Goal: Task Accomplishment & Management: Use online tool/utility

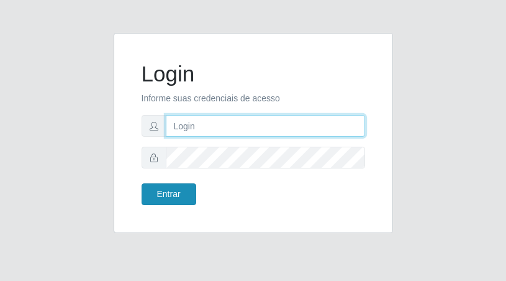
type input "[EMAIL_ADDRESS][DOMAIN_NAME]"
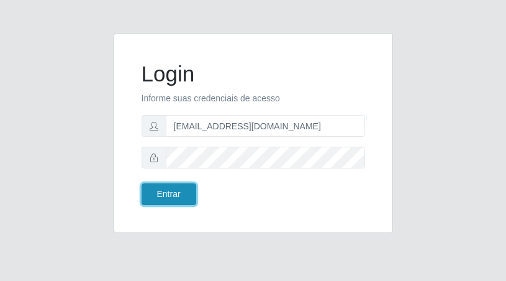
click at [178, 199] on button "Entrar" at bounding box center [169, 194] width 55 height 22
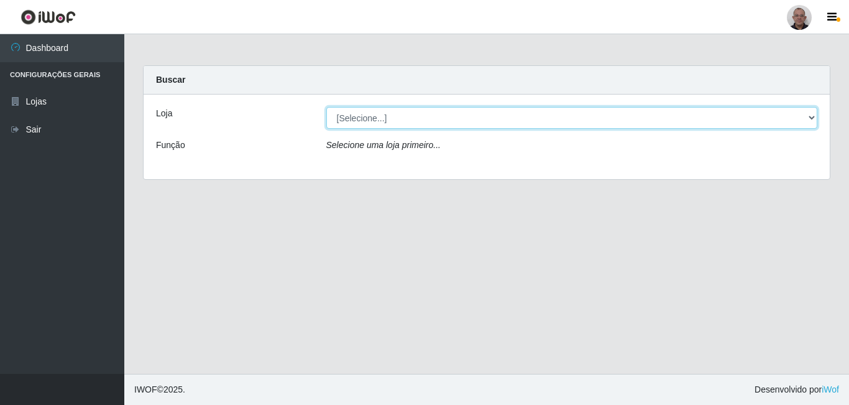
click at [506, 116] on select "[Selecione...] Mar Vermelho - Loja [DATE] Vermelho - Loja 05" at bounding box center [572, 118] width 492 height 22
select select "251"
click at [326, 107] on select "[Selecione...] Mar Vermelho - Loja [DATE] Vermelho - Loja 05" at bounding box center [572, 118] width 492 height 22
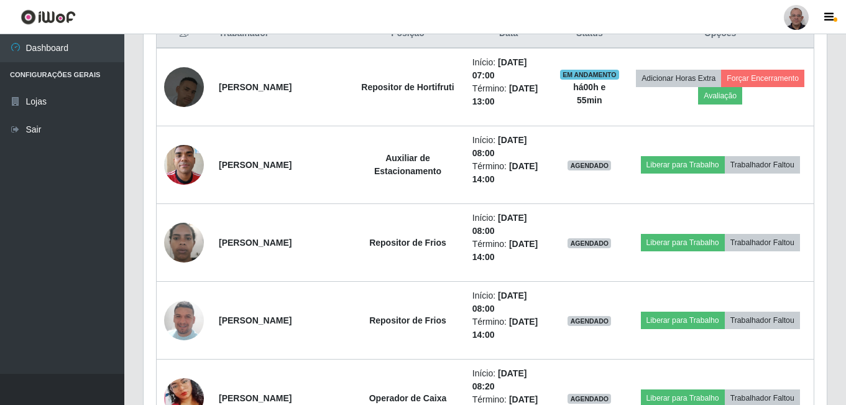
scroll to position [497, 0]
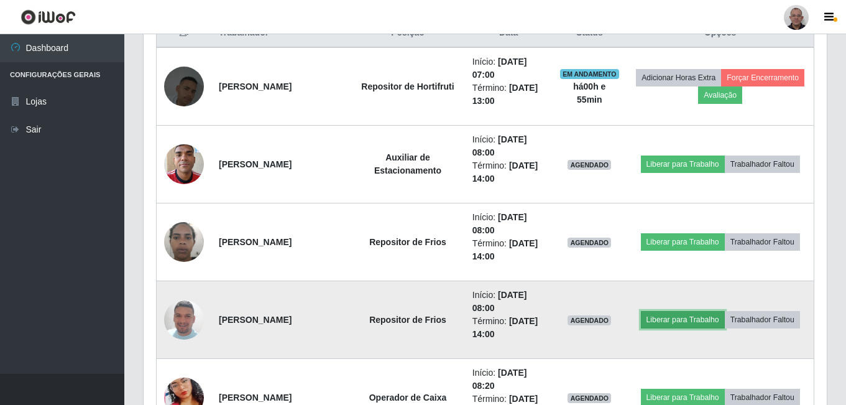
click at [506, 280] on button "Liberar para Trabalho" at bounding box center [683, 319] width 84 height 17
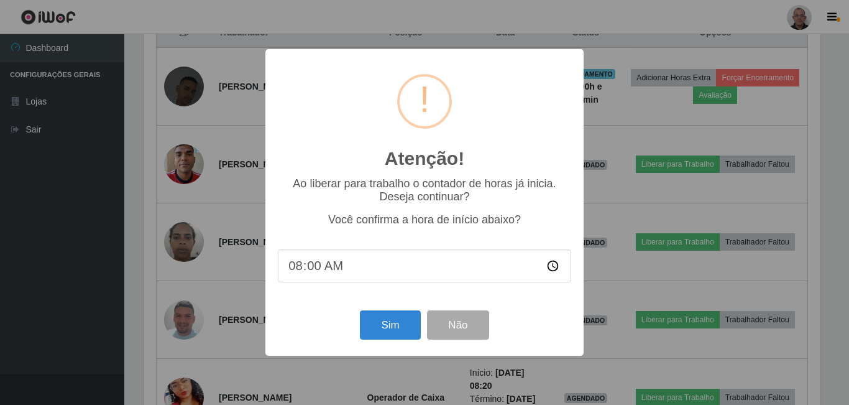
click at [231, 280] on div "Atenção! × Ao liberar para trabalho o contador de horas já inicia. Deseja conti…" at bounding box center [424, 202] width 849 height 405
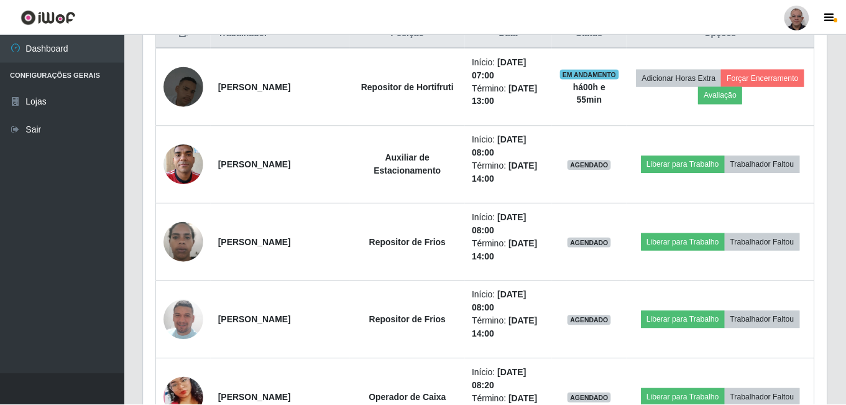
scroll to position [258, 683]
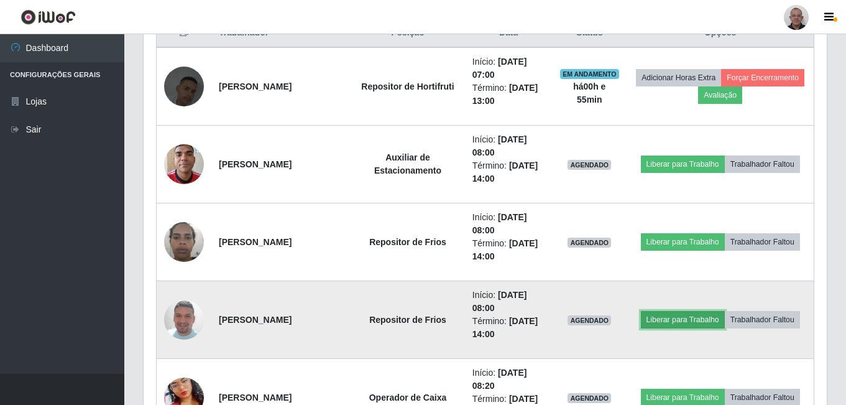
click at [506, 280] on button "Liberar para Trabalho" at bounding box center [683, 319] width 84 height 17
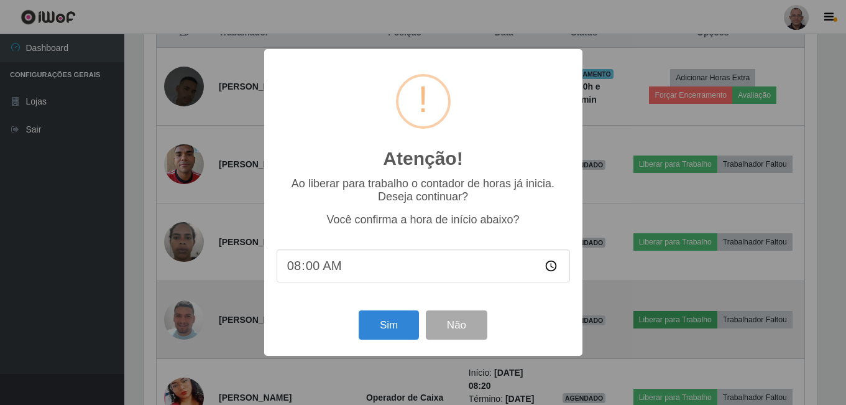
scroll to position [258, 677]
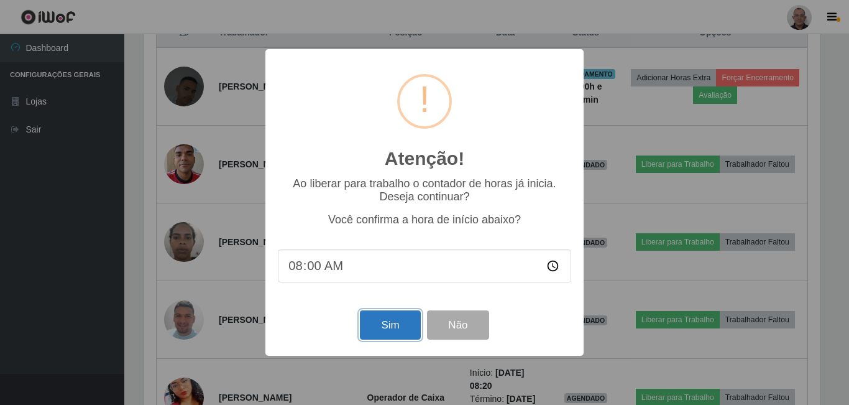
click at [374, 280] on button "Sim" at bounding box center [390, 324] width 60 height 29
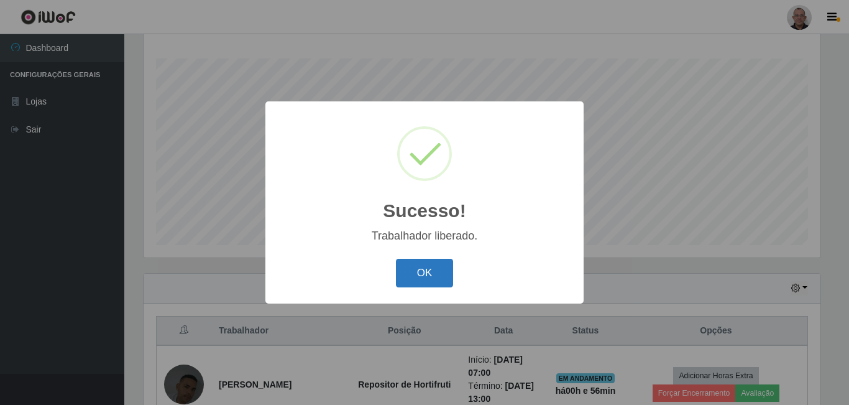
click at [408, 272] on button "OK" at bounding box center [425, 273] width 58 height 29
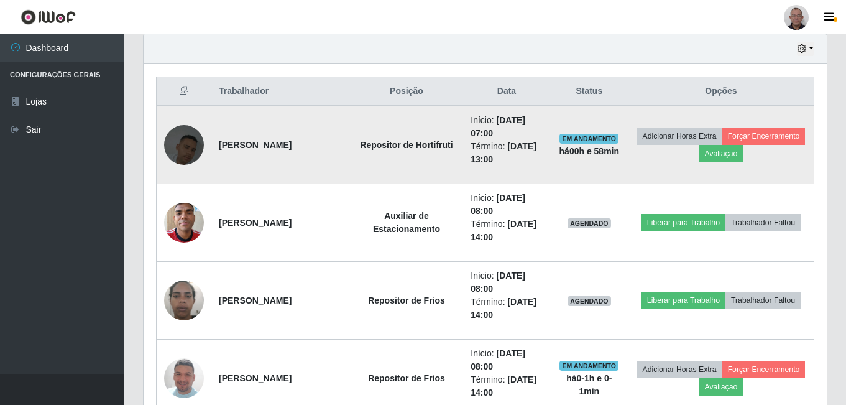
scroll to position [448, 0]
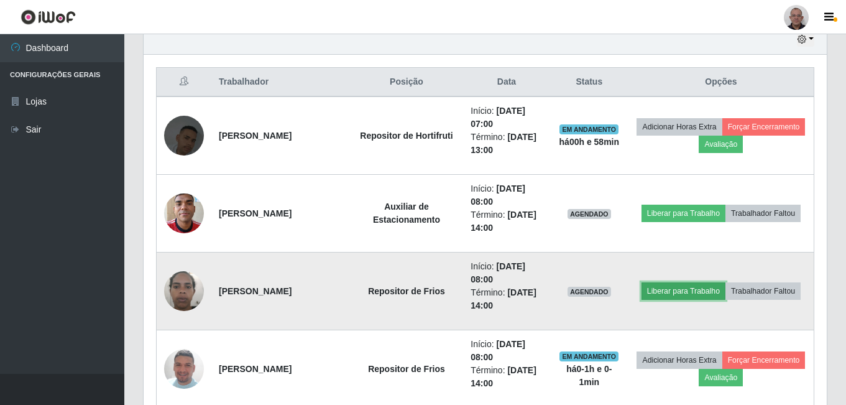
click at [506, 280] on button "Liberar para Trabalho" at bounding box center [683, 290] width 84 height 17
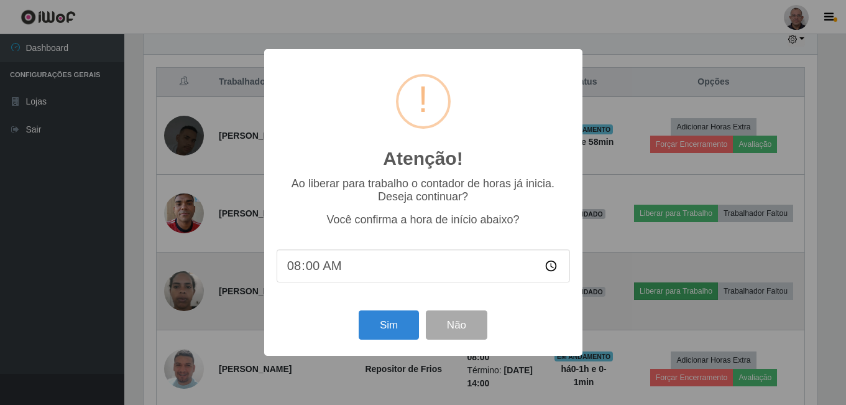
scroll to position [258, 677]
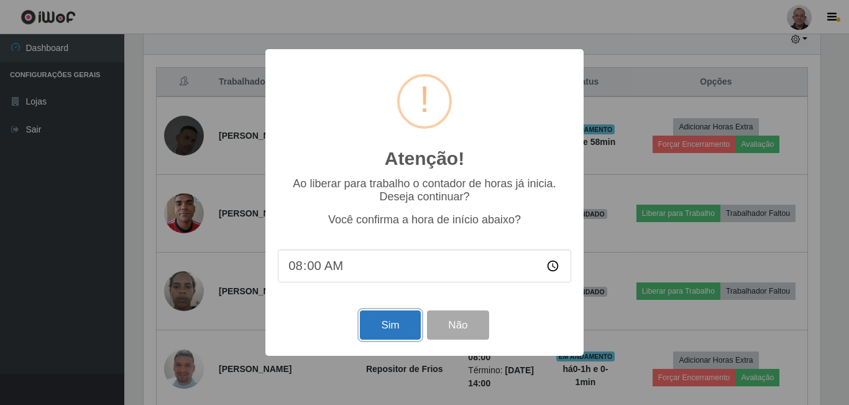
click at [392, 280] on button "Sim" at bounding box center [390, 324] width 60 height 29
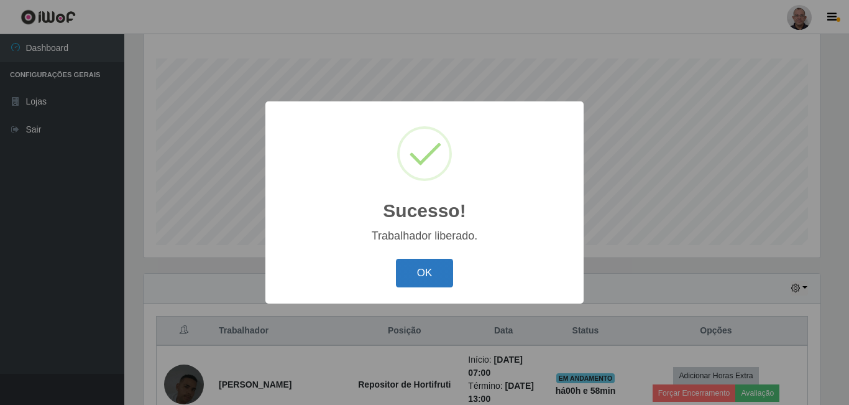
click at [431, 277] on button "OK" at bounding box center [425, 273] width 58 height 29
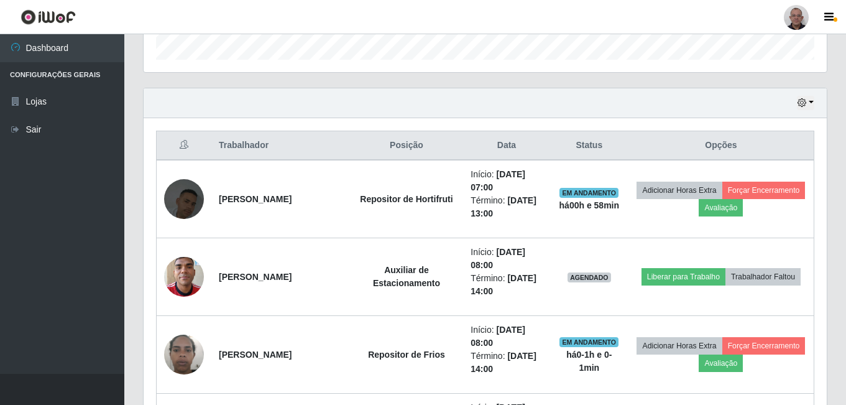
scroll to position [386, 0]
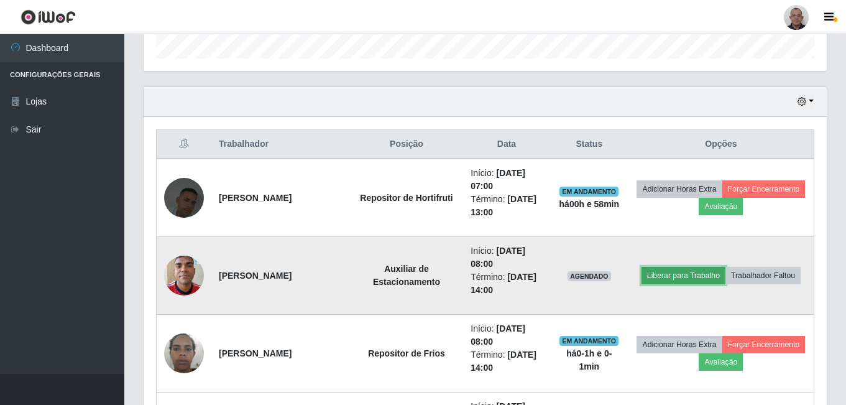
click at [506, 273] on button "Liberar para Trabalho" at bounding box center [683, 275] width 84 height 17
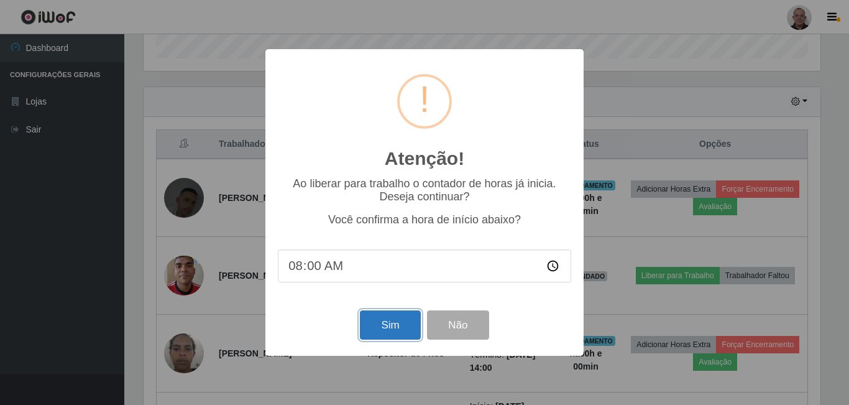
click at [382, 280] on button "Sim" at bounding box center [390, 324] width 60 height 29
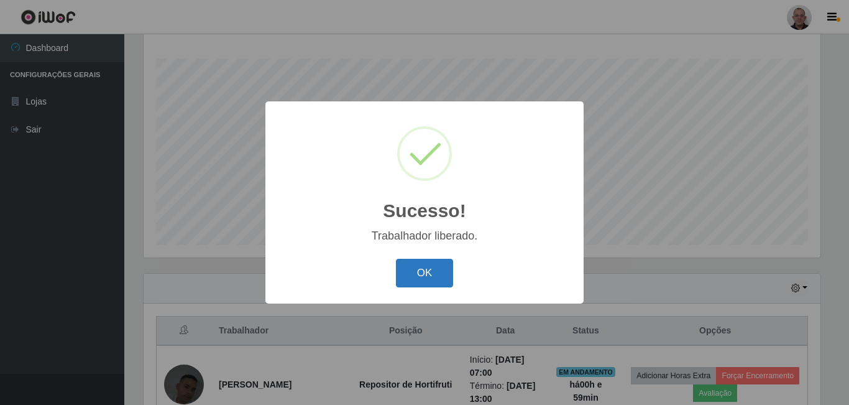
click at [437, 280] on button "OK" at bounding box center [425, 273] width 58 height 29
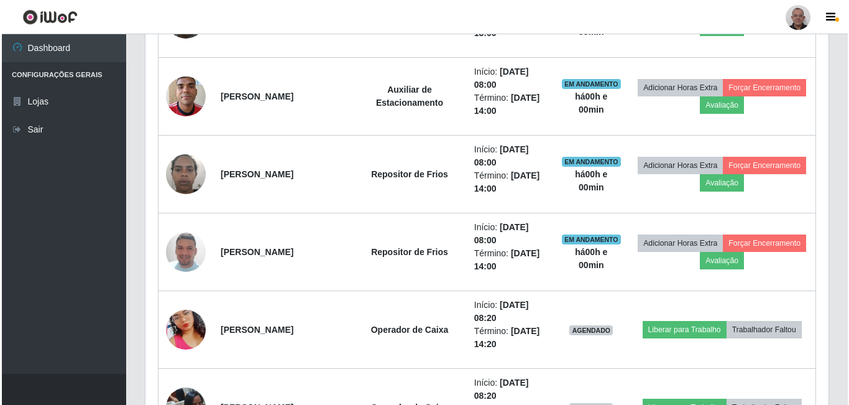
scroll to position [572, 0]
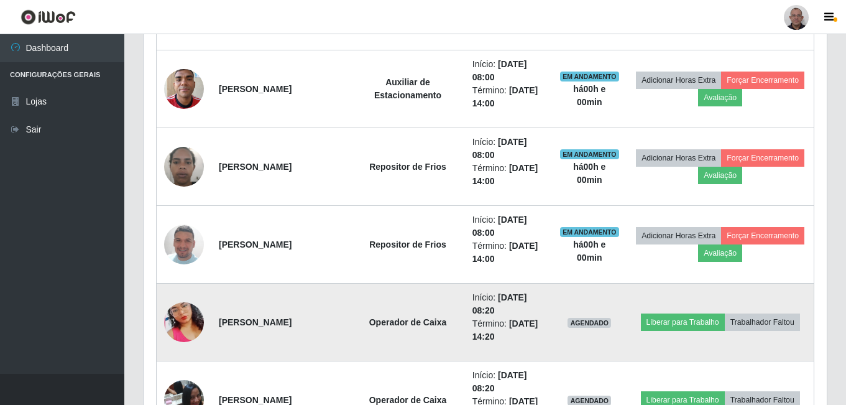
click at [185, 280] on img at bounding box center [184, 321] width 40 height 71
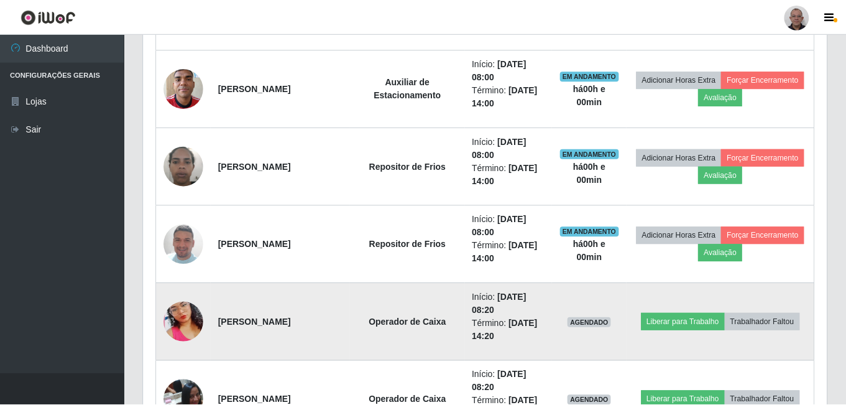
scroll to position [258, 677]
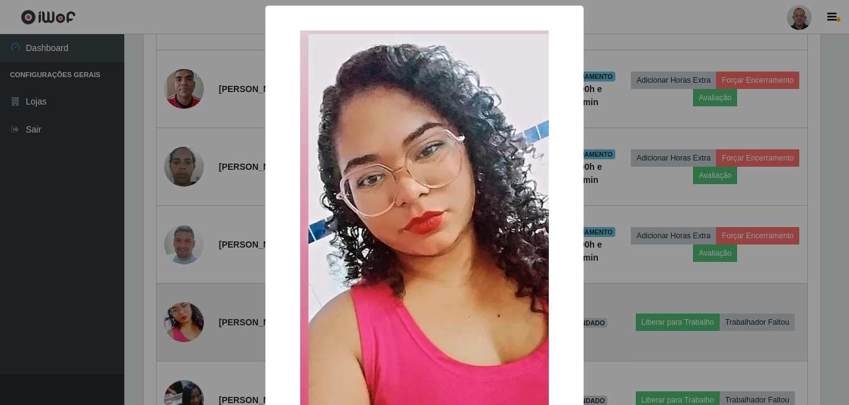
click at [185, 280] on div "× OK Cancel" at bounding box center [424, 202] width 849 height 405
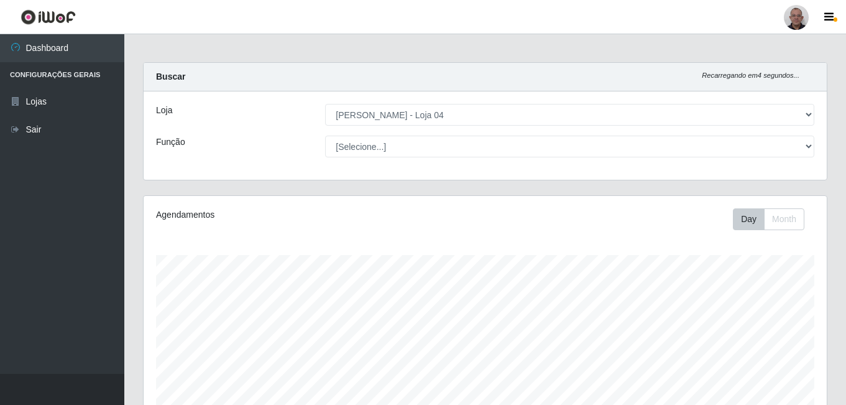
scroll to position [0, 0]
